Goal: Information Seeking & Learning: Check status

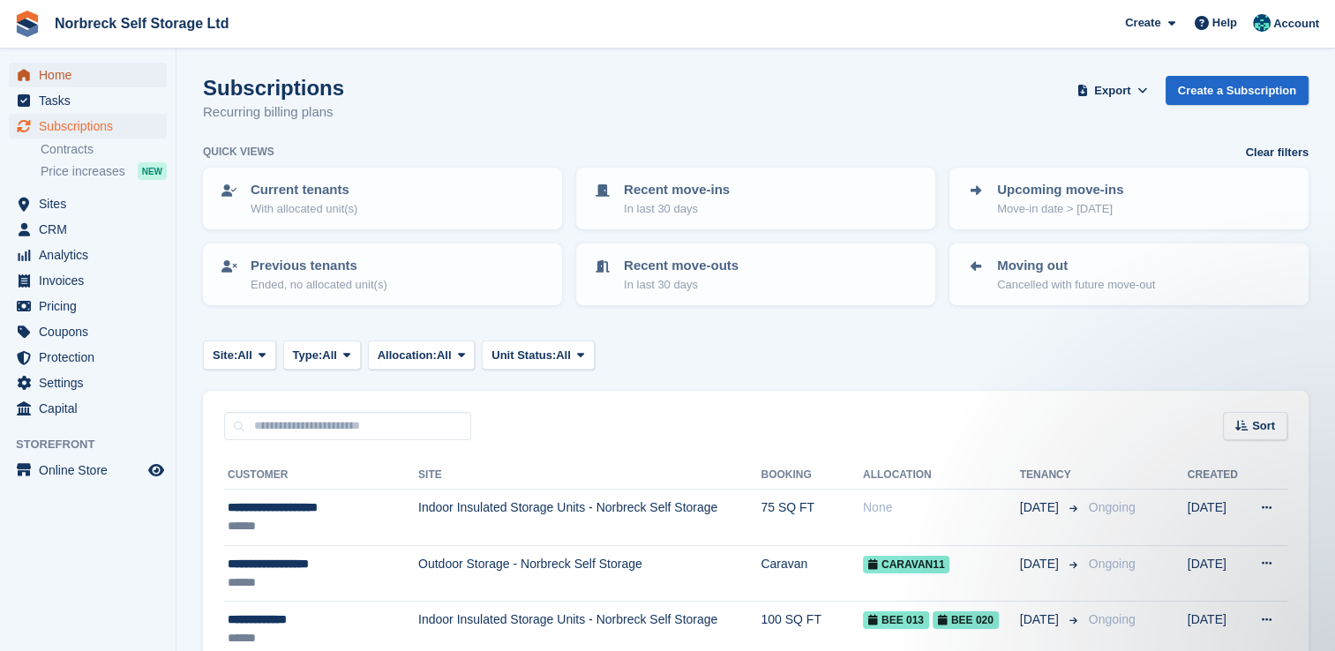
click at [59, 74] on span "Home" at bounding box center [92, 75] width 106 height 25
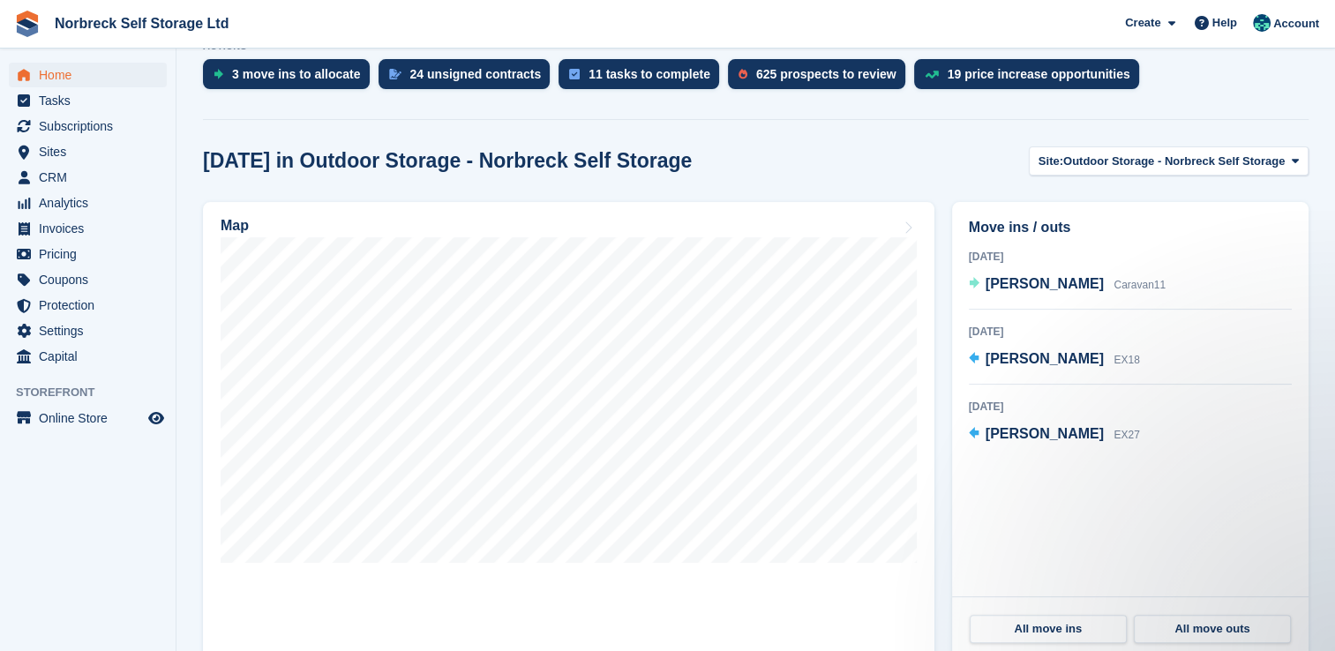
scroll to position [375, 0]
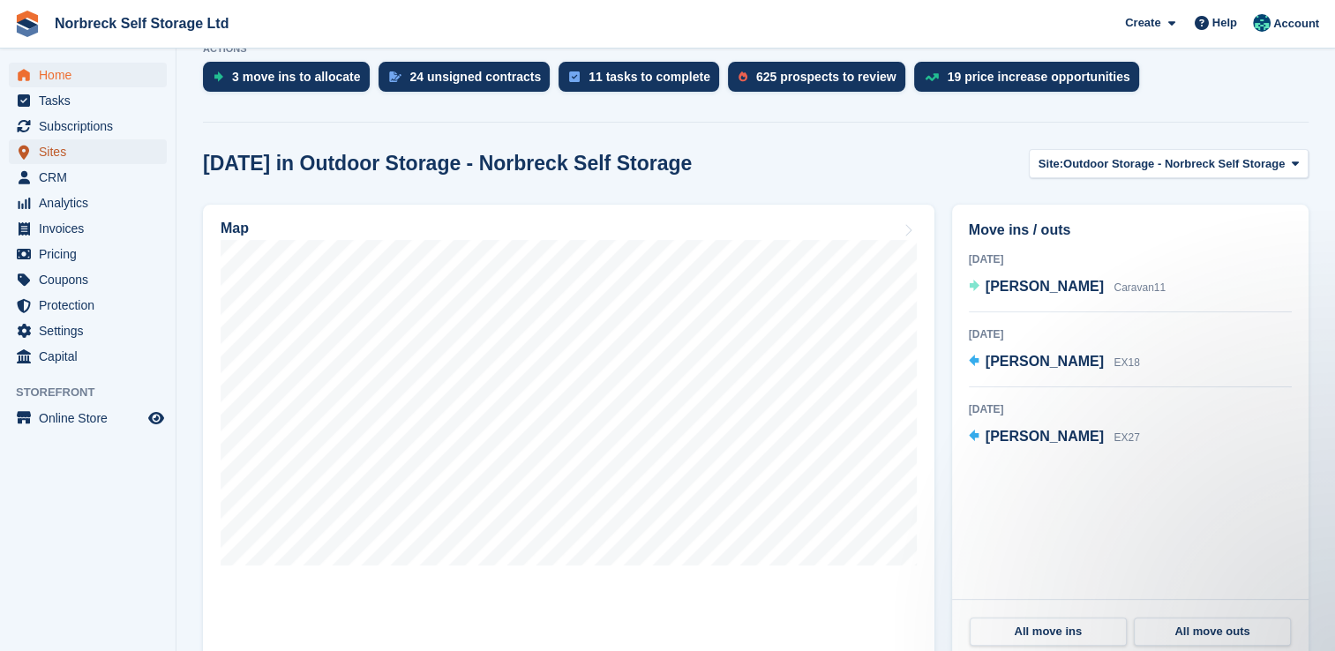
click at [45, 160] on span "Sites" at bounding box center [92, 151] width 106 height 25
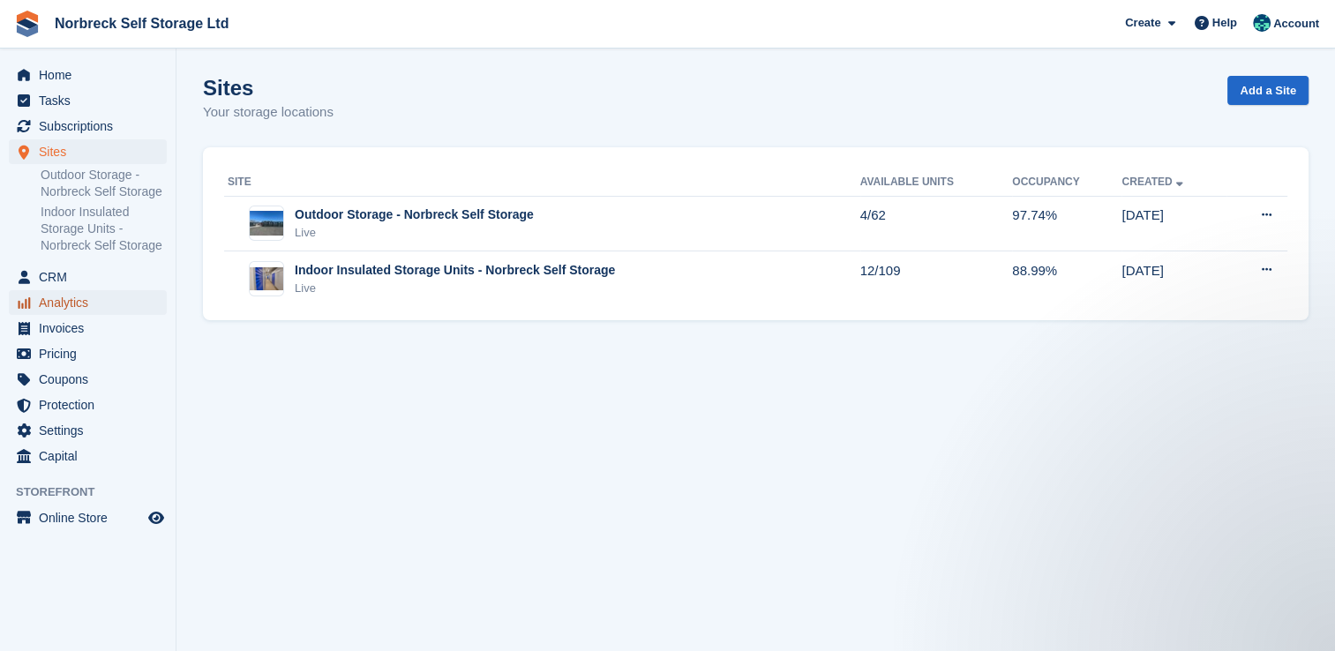
click at [57, 309] on span "Analytics" at bounding box center [92, 302] width 106 height 25
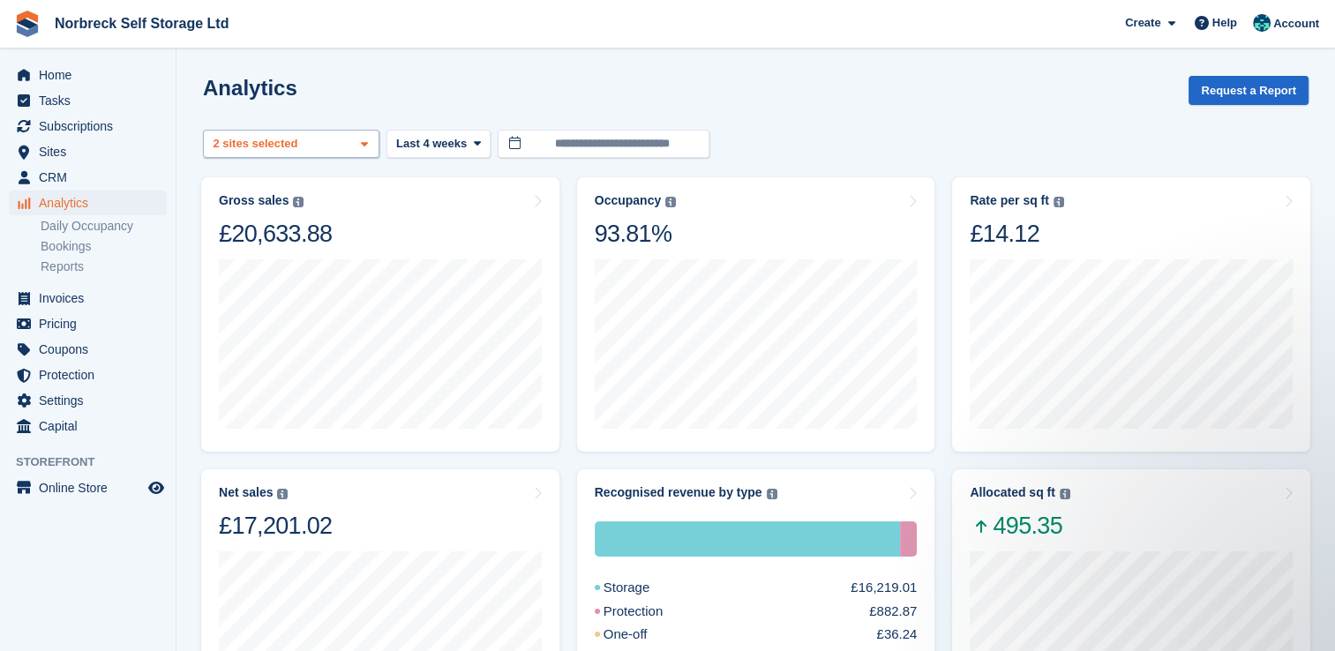
click at [361, 139] on icon at bounding box center [364, 144] width 7 height 11
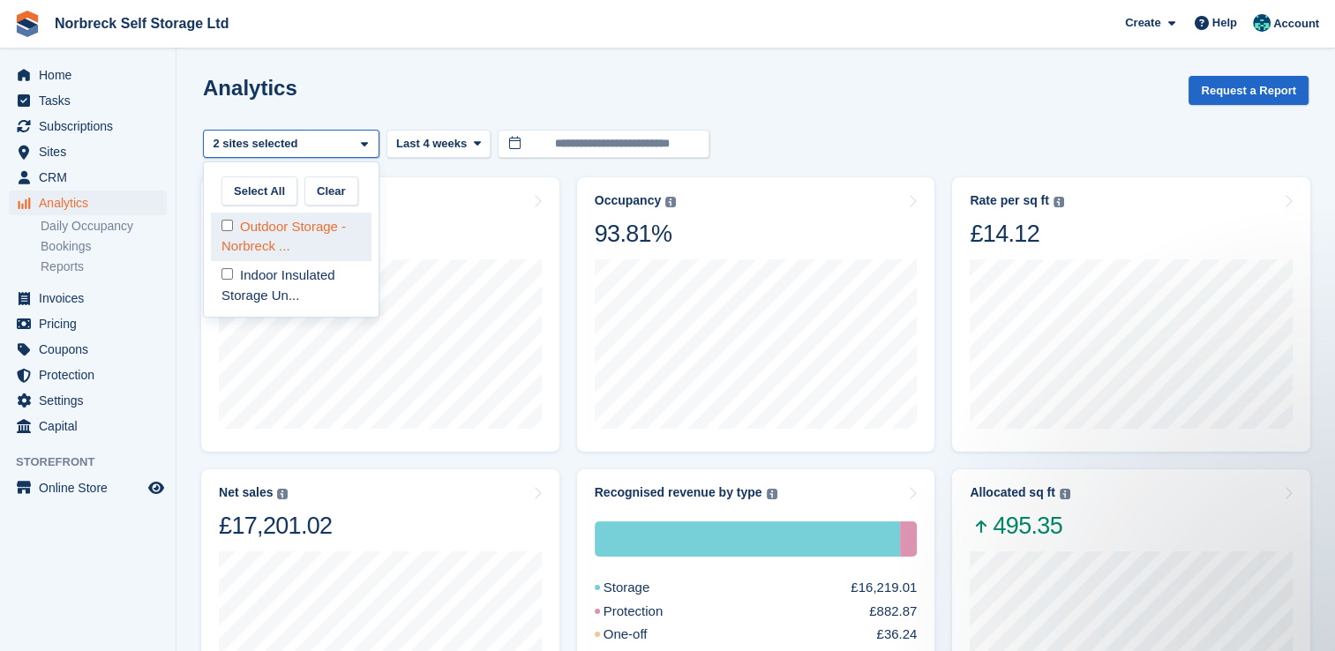
click at [326, 224] on div "Outdoor Storage - Norbreck ..." at bounding box center [291, 237] width 161 height 49
select select "****"
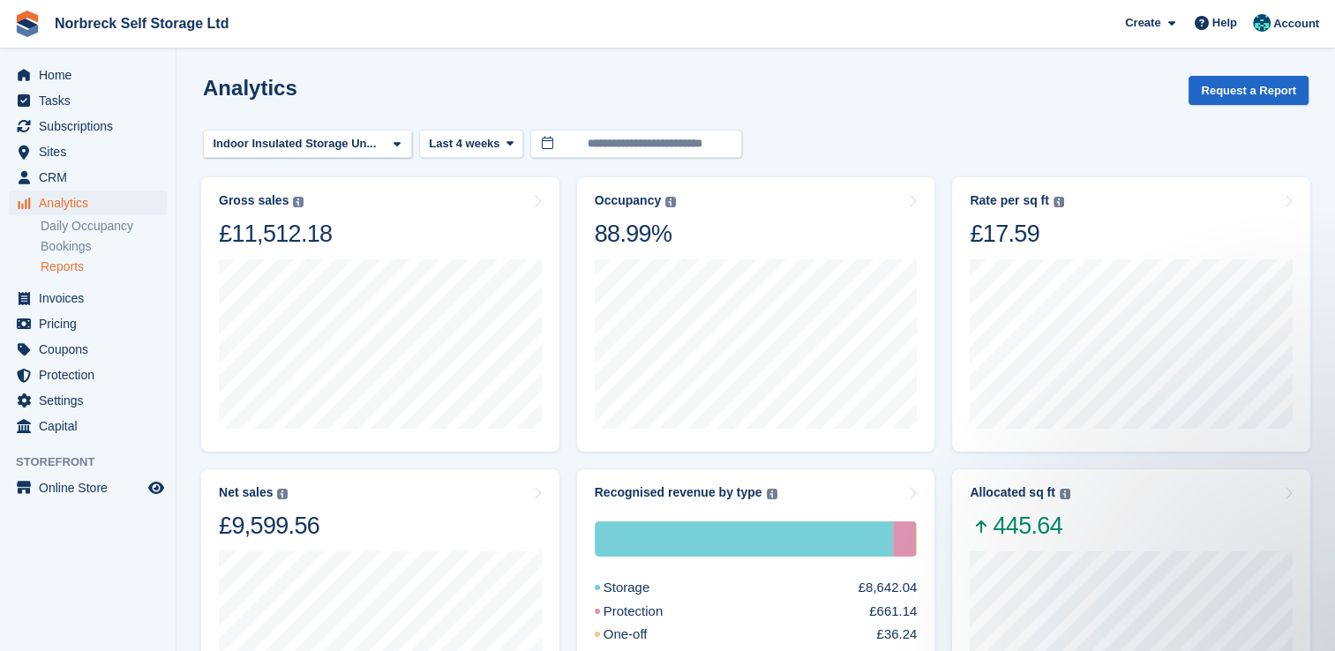
click at [74, 266] on link "Reports" at bounding box center [104, 266] width 126 height 17
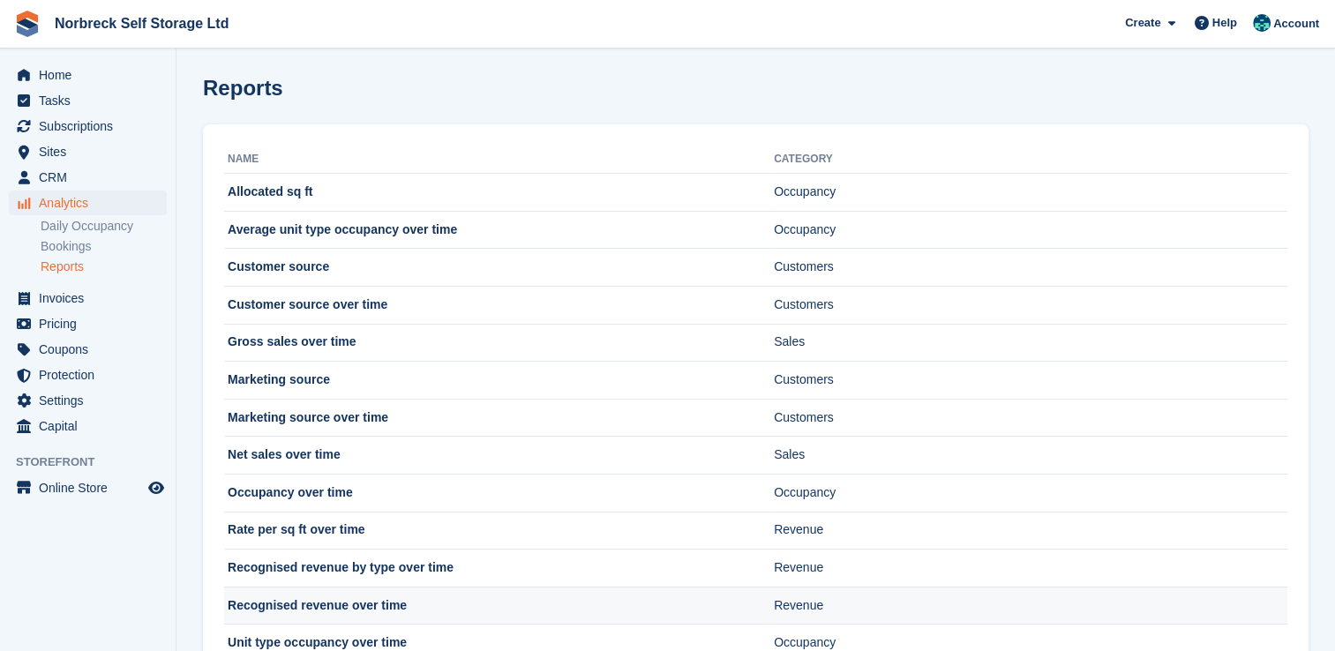
click at [339, 596] on td "Recognised revenue over time" at bounding box center [499, 606] width 550 height 38
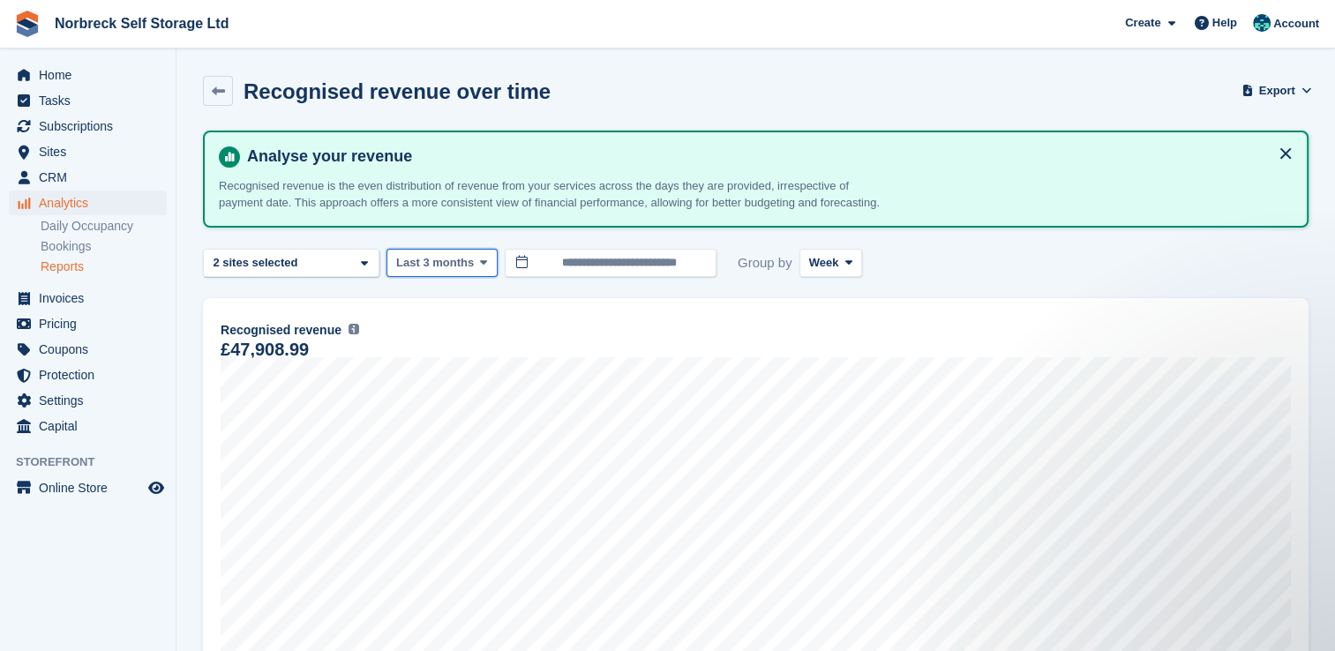
click at [480, 268] on icon at bounding box center [483, 262] width 7 height 11
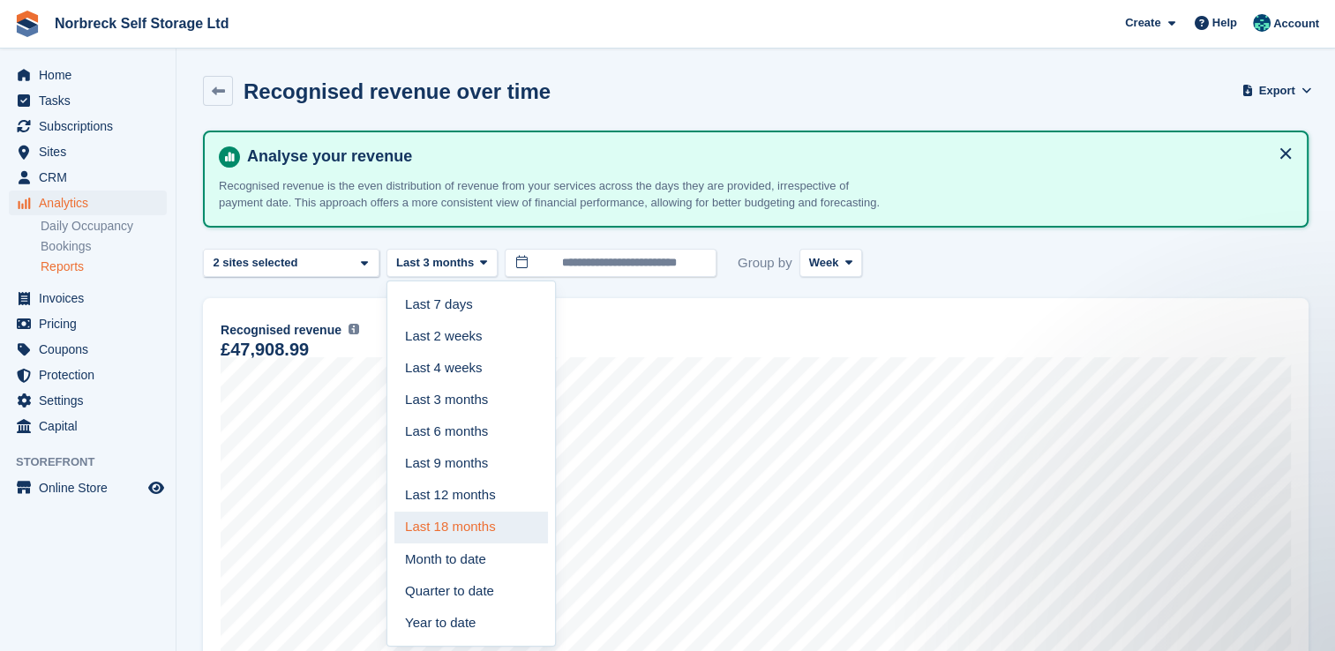
click at [460, 533] on link "Last 18 months" at bounding box center [471, 528] width 154 height 32
